Goal: Transaction & Acquisition: Purchase product/service

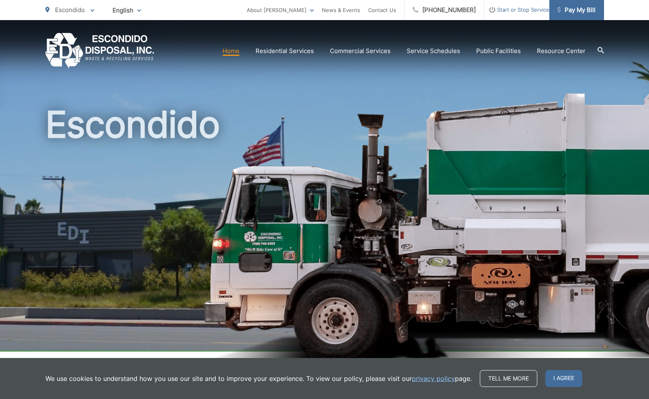
click at [582, 10] on span "Pay My Bill" at bounding box center [576, 10] width 38 height 10
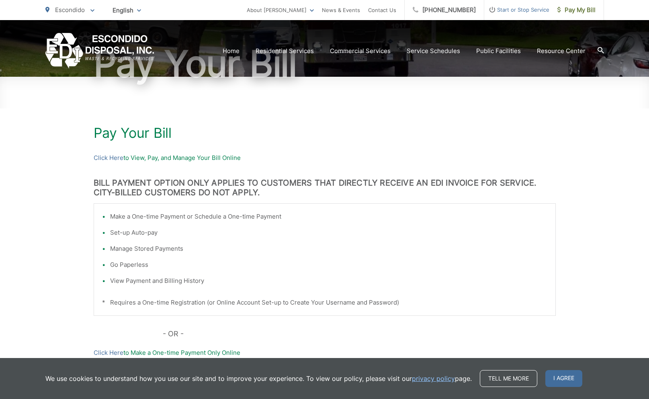
scroll to position [85, 0]
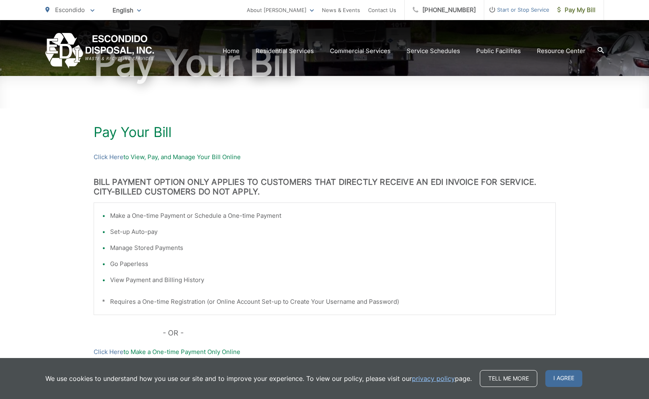
click at [167, 217] on li "Make a One-time Payment or Schedule a One-time Payment" at bounding box center [328, 216] width 437 height 10
click at [110, 215] on li "Make a One-time Payment or Schedule a One-time Payment" at bounding box center [328, 216] width 437 height 10
click at [113, 352] on link "Click Here" at bounding box center [109, 352] width 30 height 10
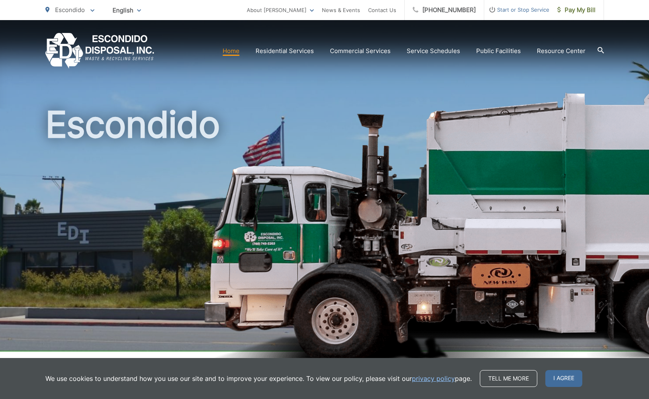
click at [235, 51] on link "Home" at bounding box center [230, 51] width 17 height 10
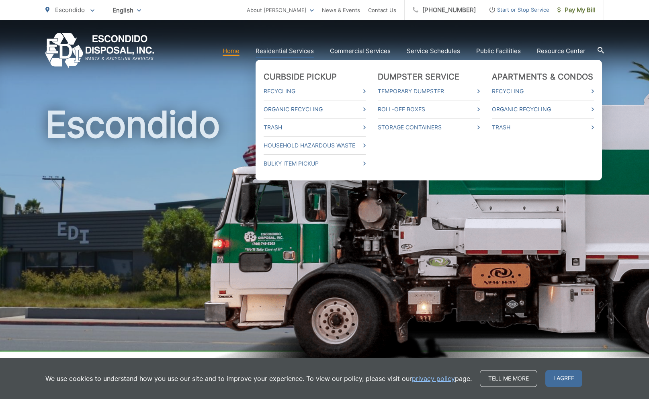
click at [291, 49] on link "Residential Services" at bounding box center [284, 51] width 58 height 10
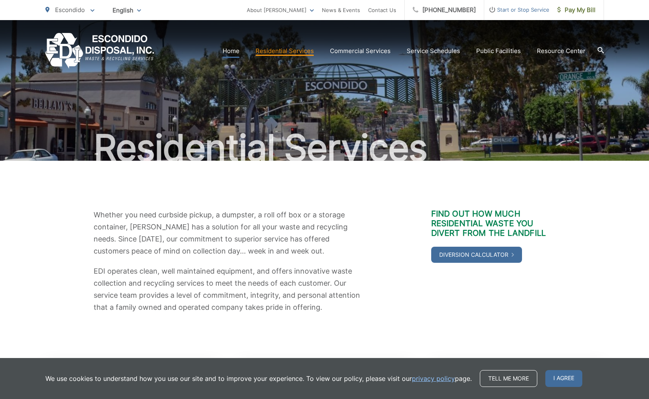
click at [238, 52] on link "Home" at bounding box center [230, 51] width 17 height 10
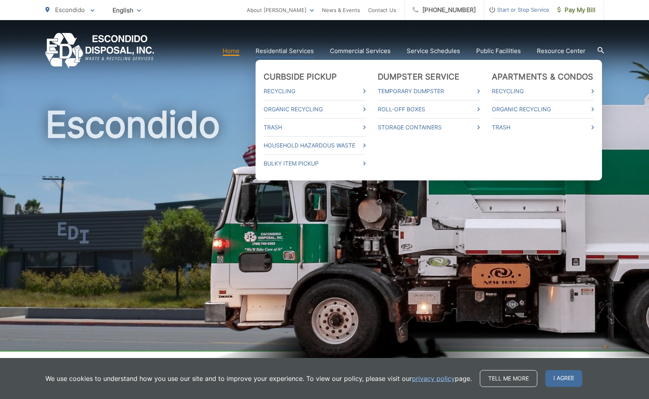
click at [290, 53] on link "Residential Services" at bounding box center [284, 51] width 58 height 10
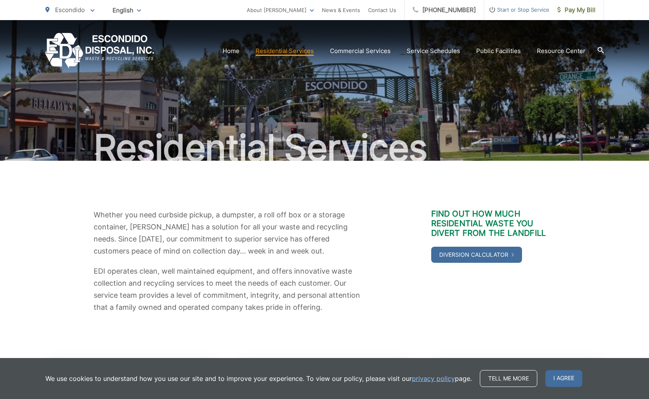
click at [600, 51] on icon at bounding box center [600, 50] width 6 height 6
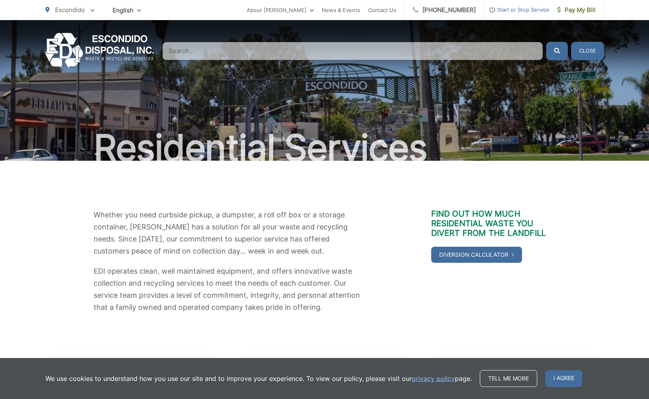
click at [198, 50] on input "Search" at bounding box center [352, 51] width 380 height 18
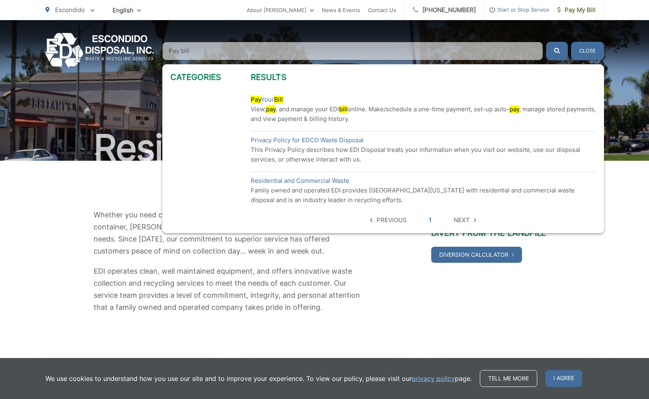
type input "Pay bill"
click at [347, 110] on mark "bill" at bounding box center [343, 109] width 8 height 8
click at [260, 102] on mark "Pay" at bounding box center [256, 100] width 10 height 8
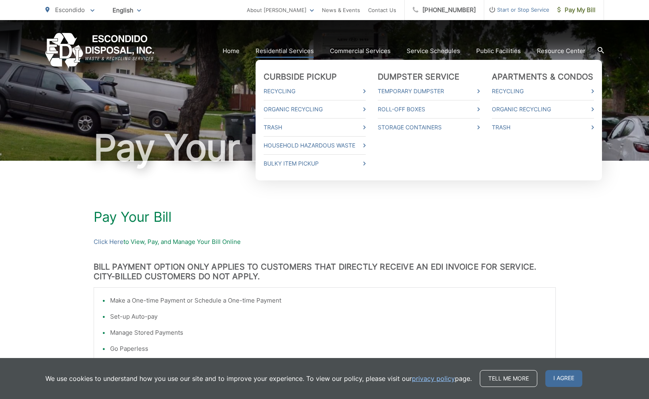
click at [288, 48] on link "Residential Services" at bounding box center [284, 51] width 58 height 10
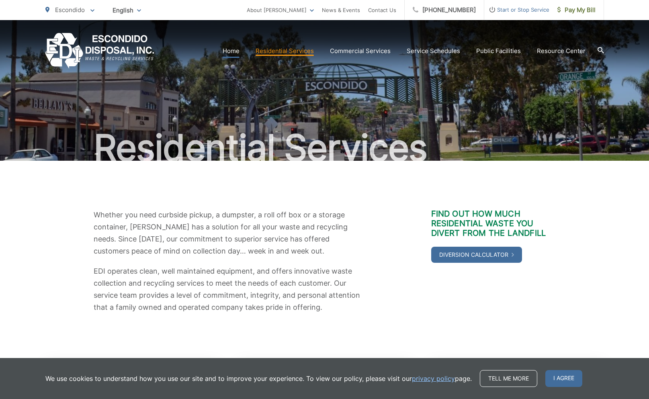
click at [235, 52] on link "Home" at bounding box center [230, 51] width 17 height 10
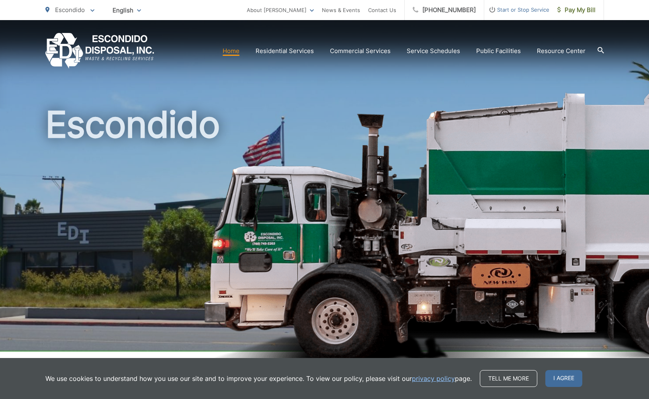
click at [235, 53] on link "Home" at bounding box center [230, 51] width 17 height 10
click at [565, 376] on span "I agree" at bounding box center [563, 378] width 37 height 17
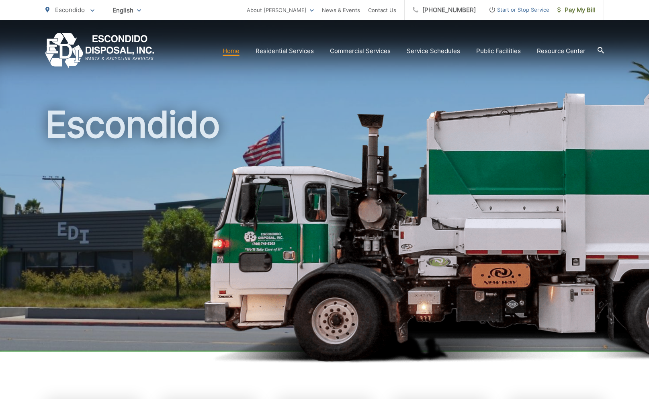
click at [236, 51] on link "Home" at bounding box center [230, 51] width 17 height 10
click at [233, 51] on link "Home" at bounding box center [230, 51] width 17 height 10
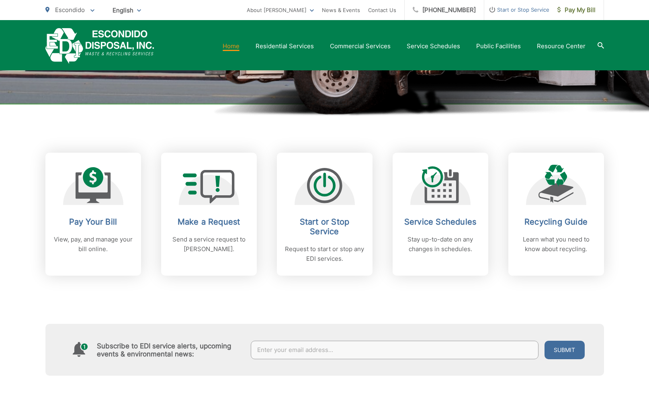
scroll to position [249, 0]
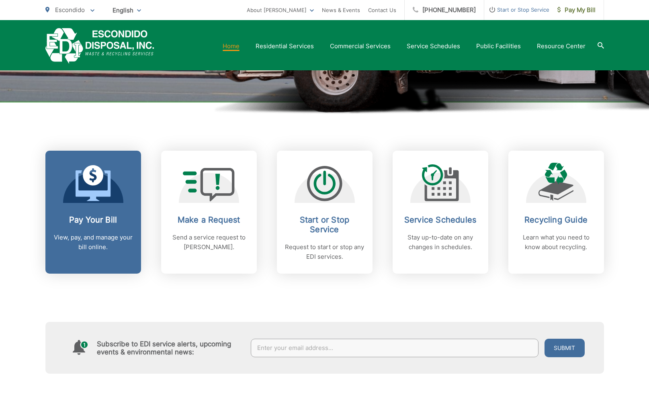
click at [97, 220] on h2 "Pay Your Bill" at bounding box center [93, 220] width 80 height 10
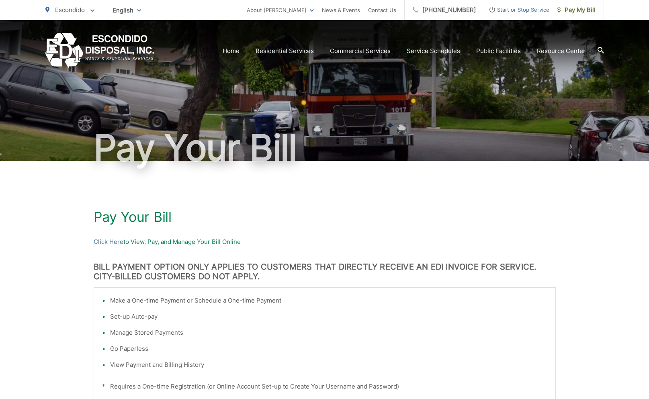
click at [170, 302] on li "Make a One-time Payment or Schedule a One-time Payment" at bounding box center [328, 301] width 437 height 10
click at [119, 243] on link "Click Here" at bounding box center [109, 242] width 30 height 10
